Goal: Information Seeking & Learning: Learn about a topic

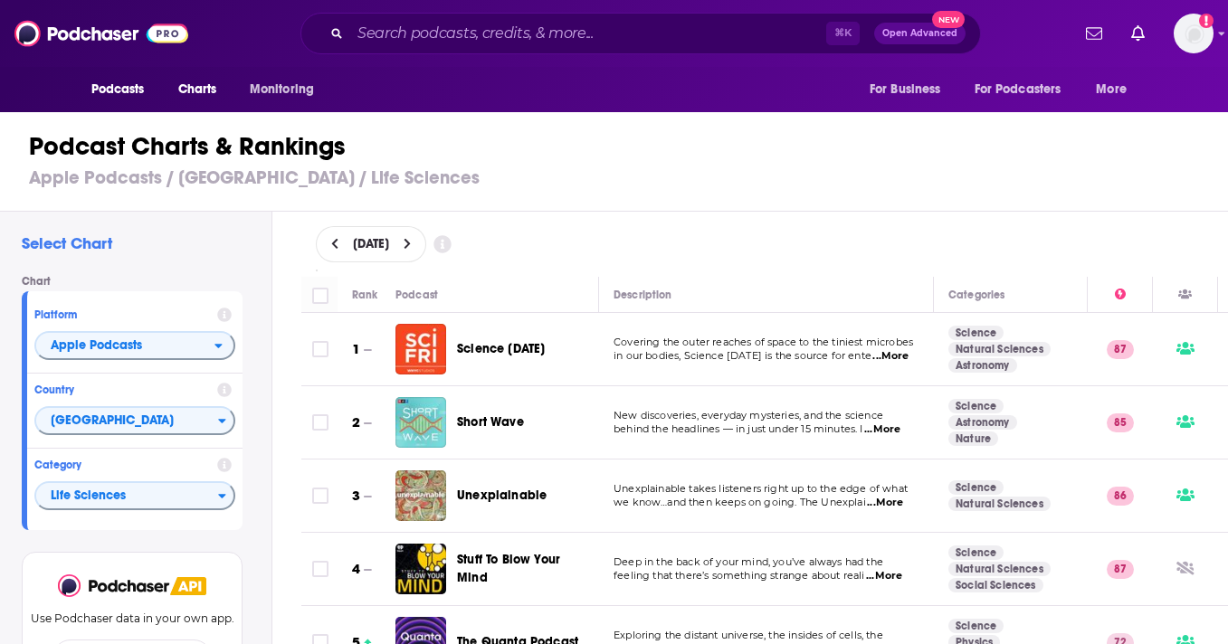
scroll to position [3611, 0]
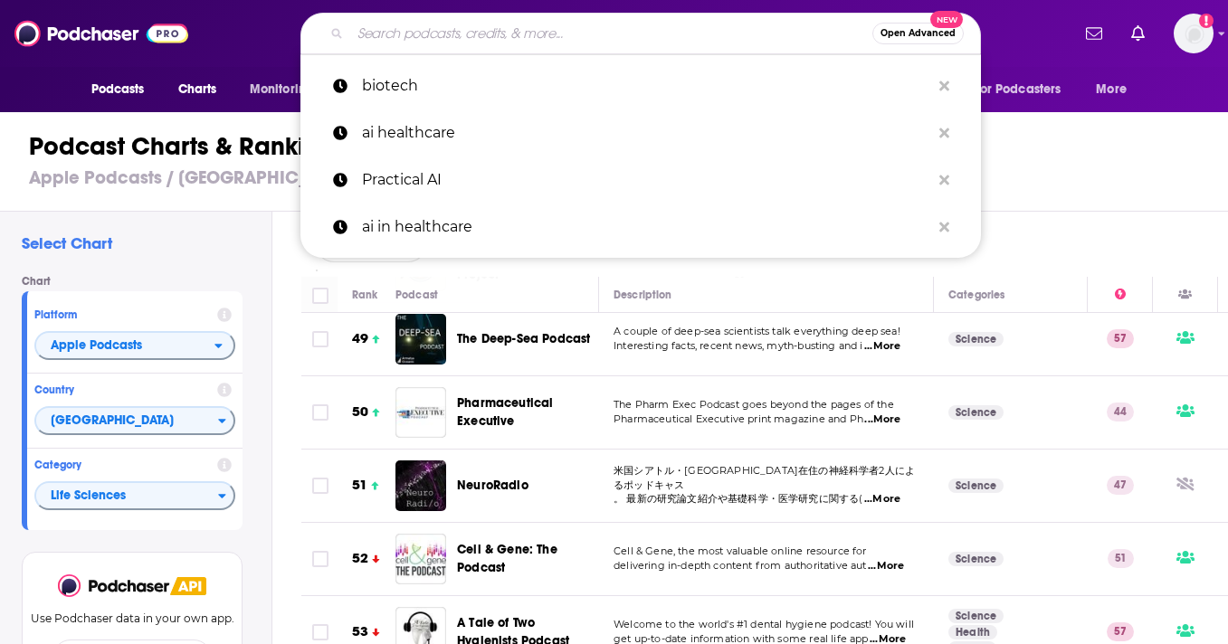
click at [490, 43] on input "Search podcasts, credits, & more..." at bounding box center [611, 33] width 522 height 29
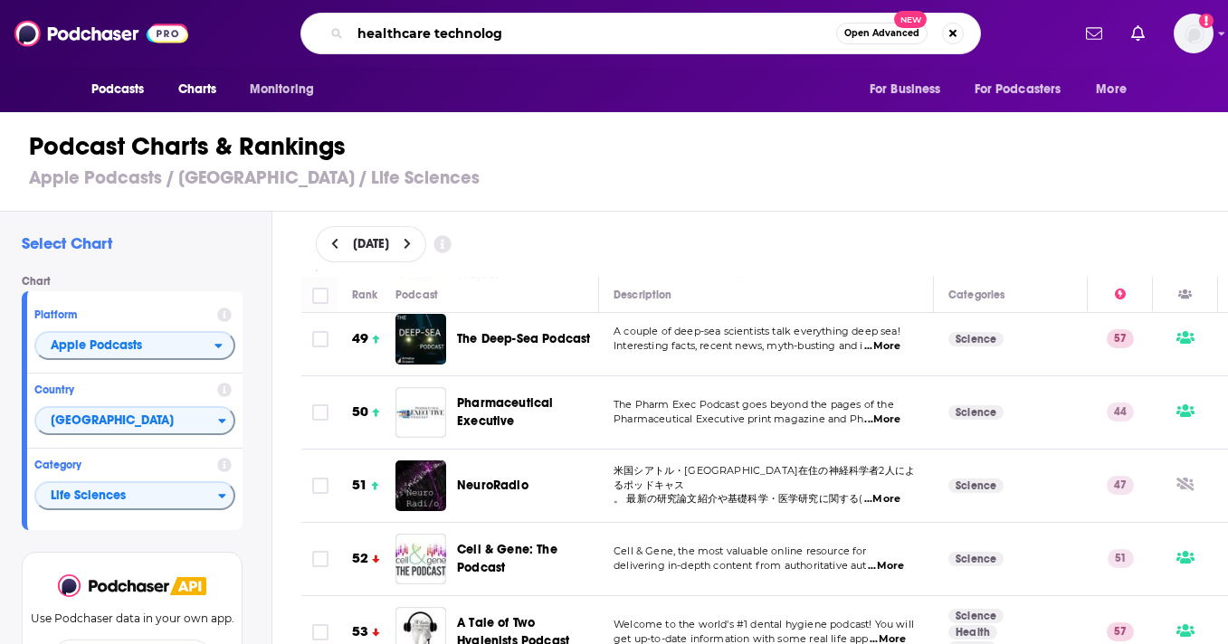
type input "healthcare technology"
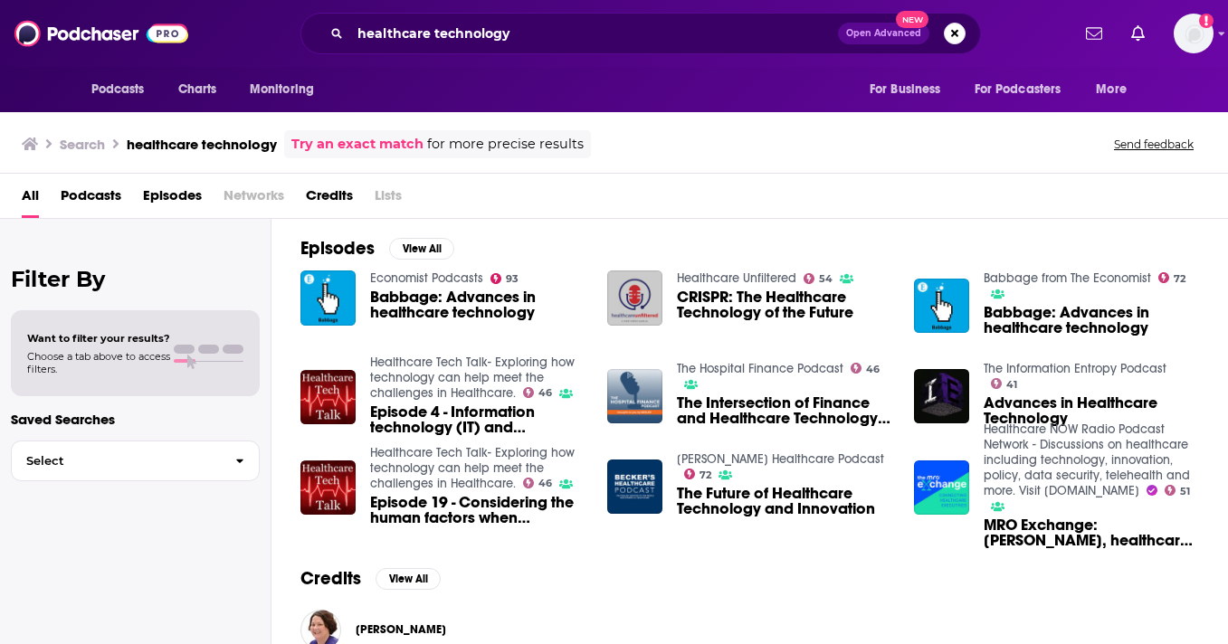
scroll to position [262, 0]
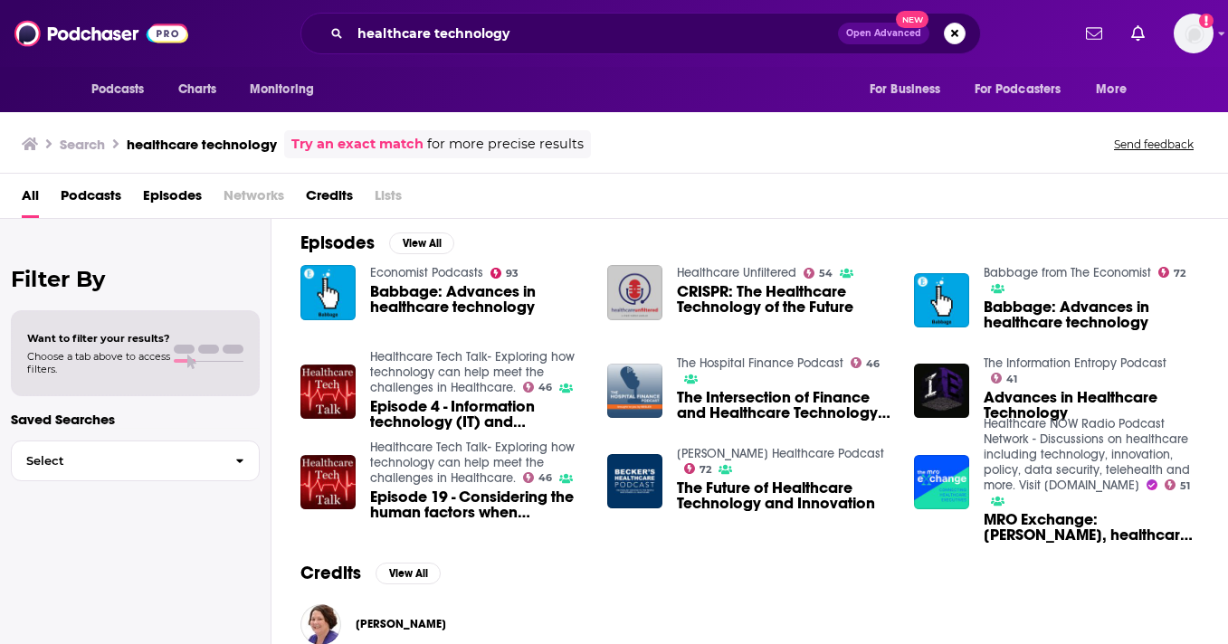
click at [89, 195] on span "Podcasts" at bounding box center [91, 199] width 61 height 37
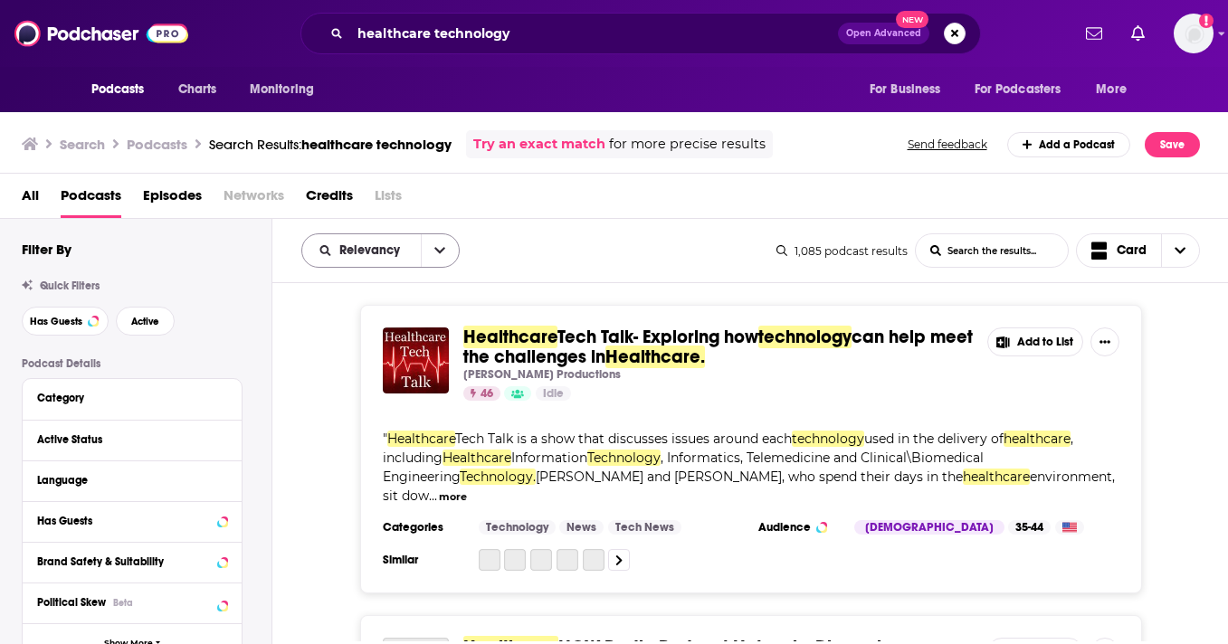
click at [423, 247] on button "open menu" at bounding box center [440, 250] width 38 height 33
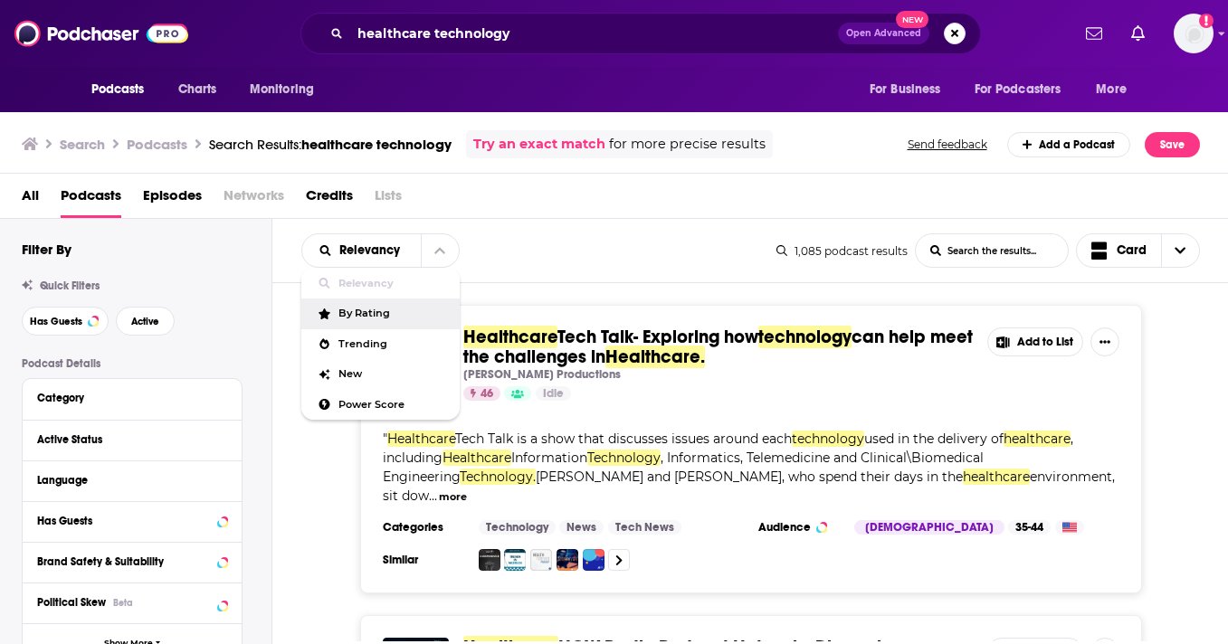
click at [386, 313] on span "By Rating" at bounding box center [391, 314] width 107 height 10
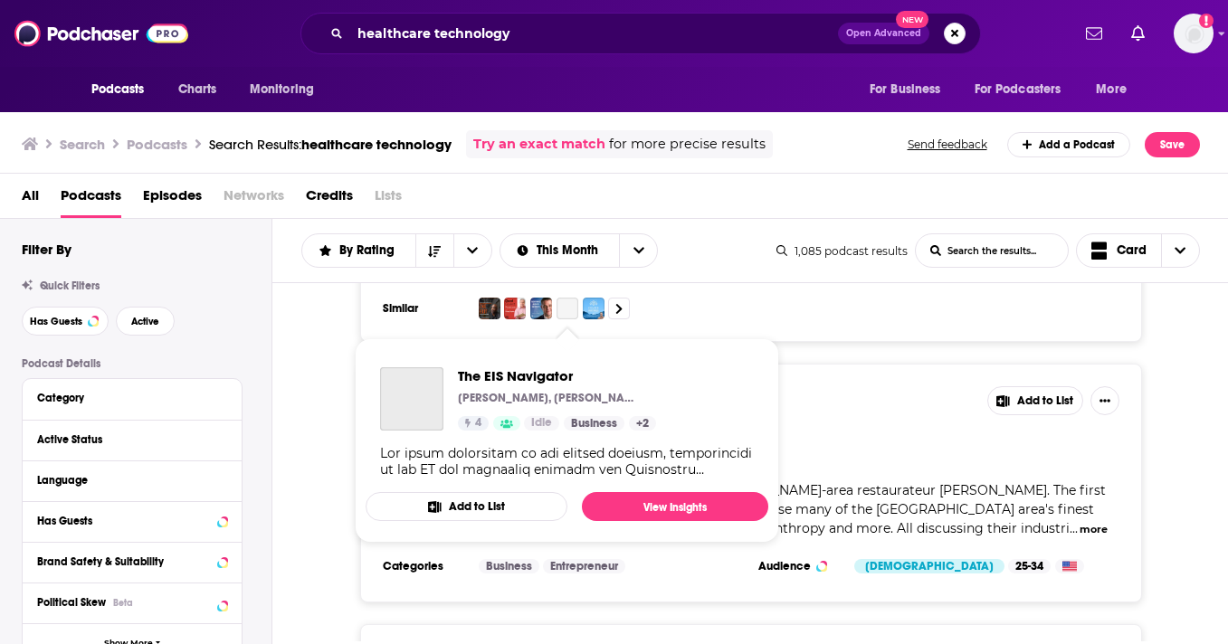
scroll to position [1187, 0]
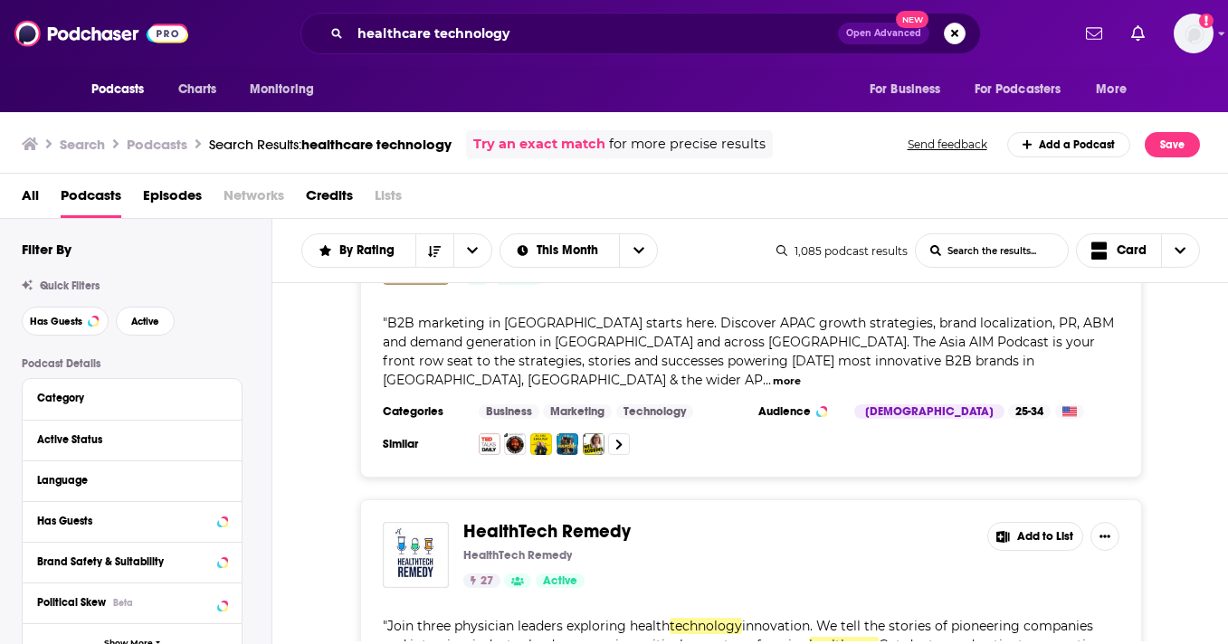
scroll to position [3180, 0]
click at [543, 521] on span "HealthTech Remedy" at bounding box center [546, 532] width 167 height 23
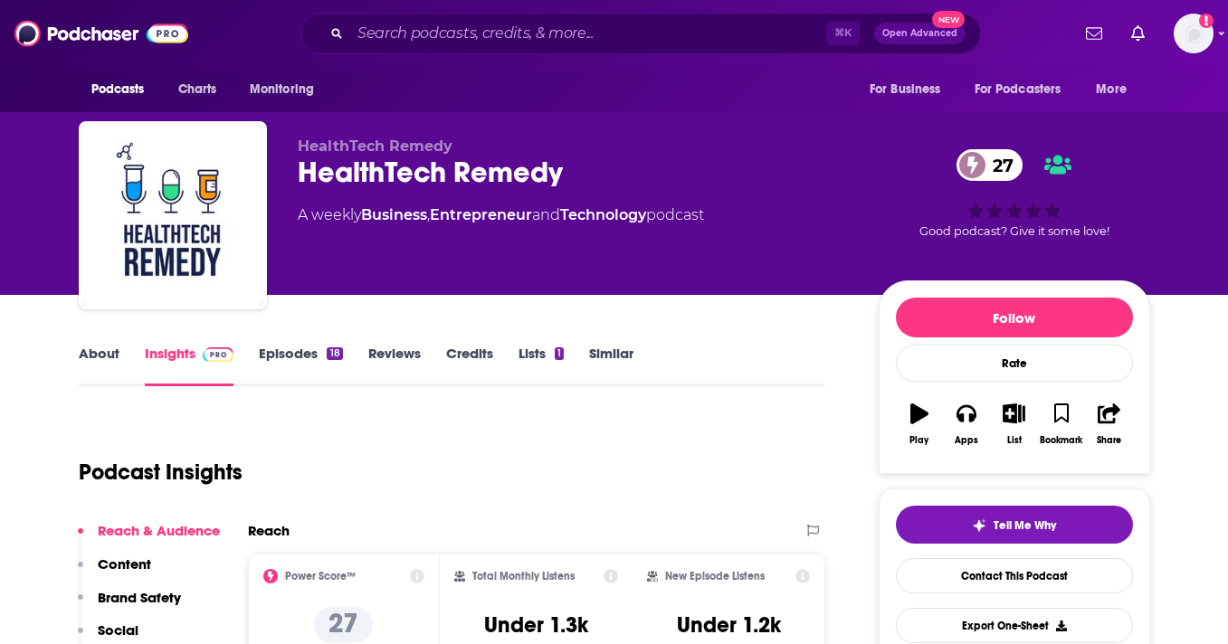
click at [544, 176] on div "HealthTech Remedy 27" at bounding box center [574, 172] width 552 height 35
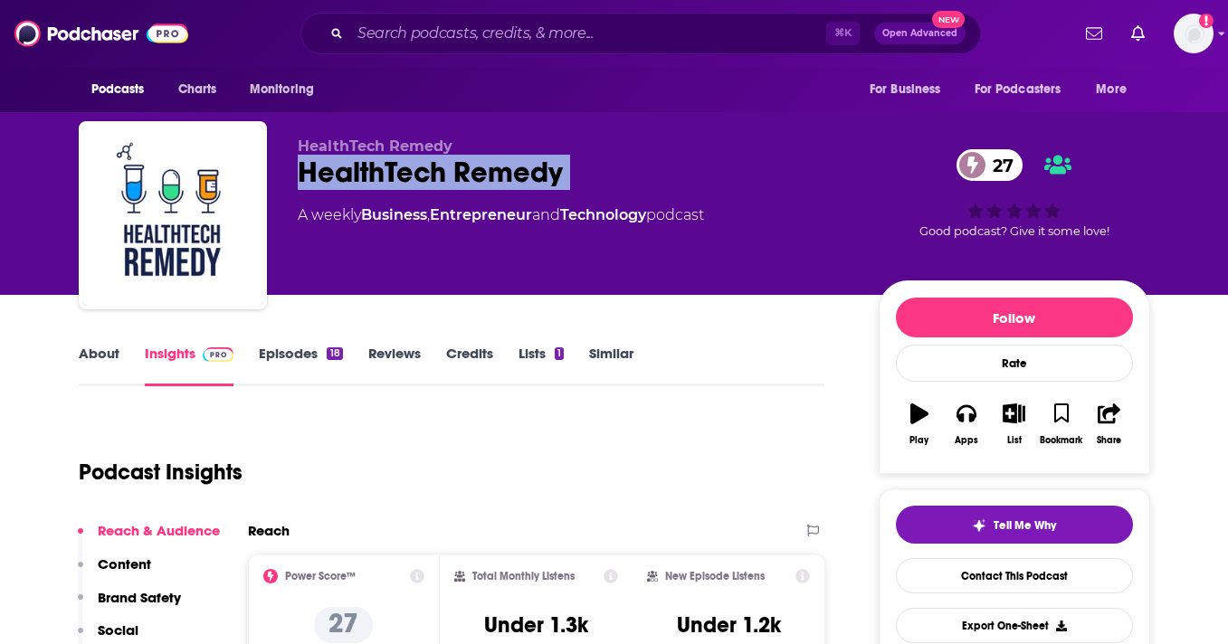
click at [544, 176] on div "HealthTech Remedy 27" at bounding box center [574, 172] width 552 height 35
copy div "HealthTech Remedy 27"
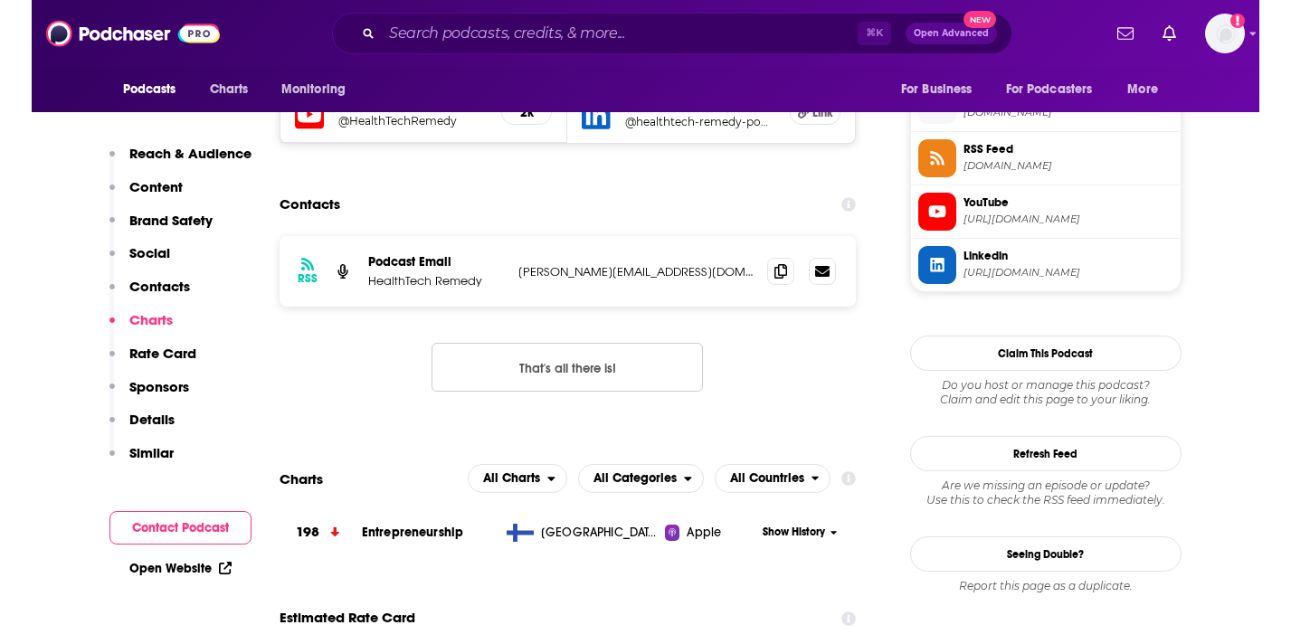
scroll to position [1478, 0]
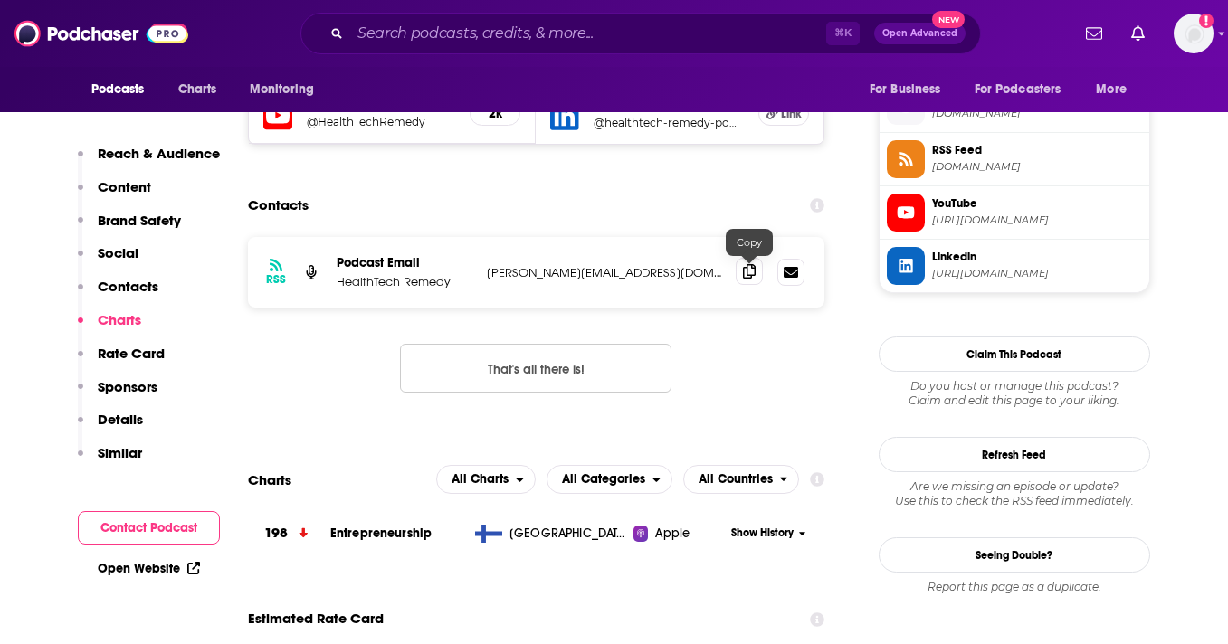
click at [749, 277] on icon at bounding box center [749, 271] width 13 height 14
